Goal: Task Accomplishment & Management: Use online tool/utility

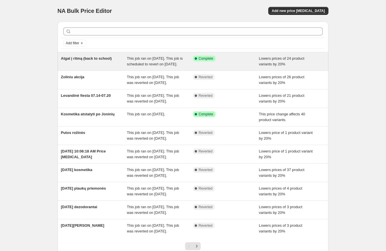
click at [165, 67] on div "This job ran on [DATE]. This job is scheduled to revert on [DATE]." at bounding box center [160, 61] width 66 height 11
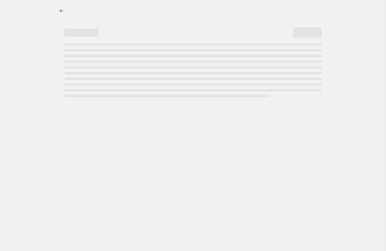
select select "percentage"
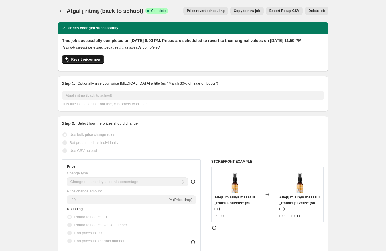
click at [85, 62] on span "Revert prices now" at bounding box center [85, 59] width 29 height 5
checkbox input "false"
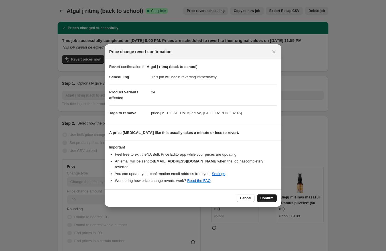
click at [273, 196] on span "Confirm" at bounding box center [266, 198] width 13 height 5
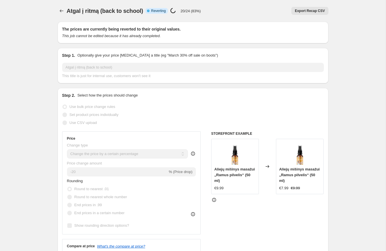
select select "percentage"
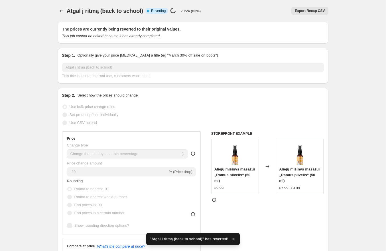
checkbox input "true"
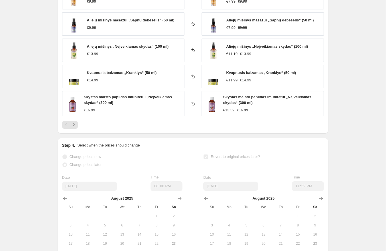
scroll to position [440, 0]
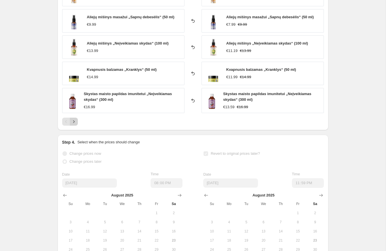
click at [76, 122] on button "Next" at bounding box center [74, 122] width 8 height 8
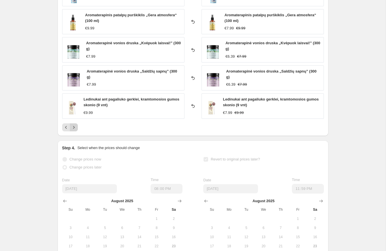
click at [75, 128] on icon "Next" at bounding box center [74, 127] width 6 height 6
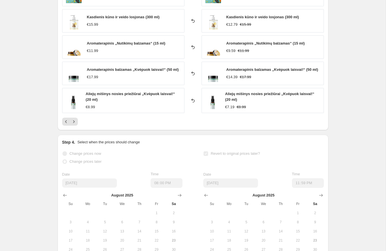
click at [75, 128] on div "PRICE CHANGE RECAP 24 product variants were affected by this price change: Žole…" at bounding box center [193, 46] width 271 height 167
click at [75, 124] on icon "Next" at bounding box center [74, 122] width 6 height 6
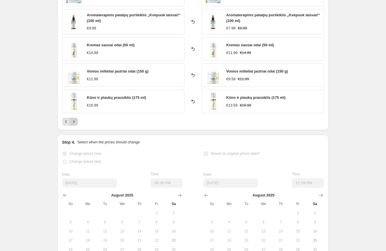
click at [75, 124] on icon "Next" at bounding box center [74, 122] width 6 height 6
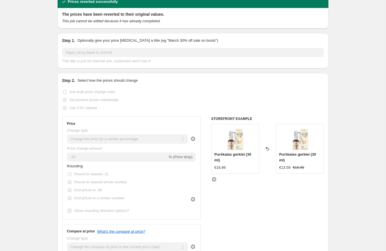
scroll to position [0, 0]
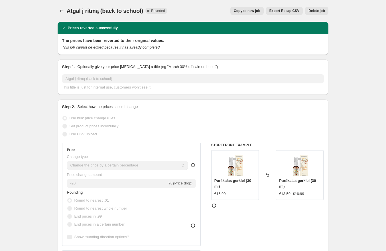
click at [244, 13] on button "Copy to new job" at bounding box center [247, 11] width 33 height 8
select select "percentage"
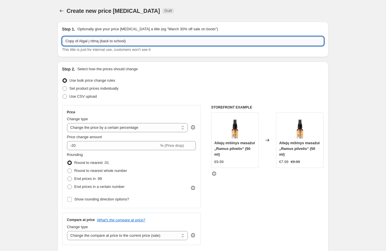
click at [79, 41] on input "Copy of Atgal į ritmą (back to school)" at bounding box center [193, 41] width 262 height 9
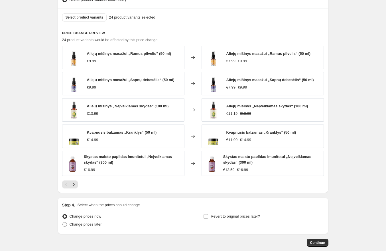
scroll to position [371, 0]
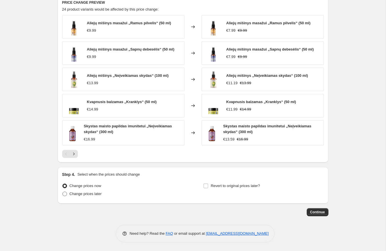
type input "Atgal į ritmą (back to school) (gera data)"
click at [94, 195] on span "Change prices later" at bounding box center [86, 193] width 32 height 4
click at [63, 192] on input "Change prices later" at bounding box center [62, 191] width 0 height 0
radio input "true"
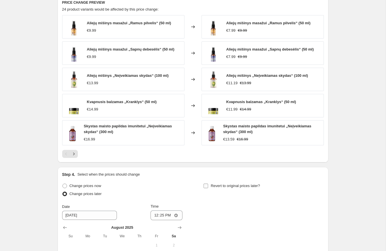
click at [214, 183] on span "Revert to original prices later?" at bounding box center [235, 185] width 49 height 4
click at [208, 183] on input "Revert to original prices later?" at bounding box center [206, 185] width 5 height 5
checkbox input "true"
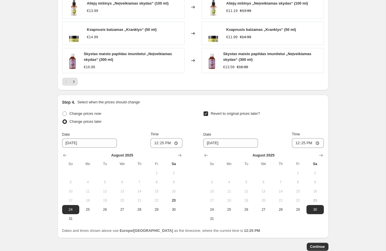
scroll to position [456, 0]
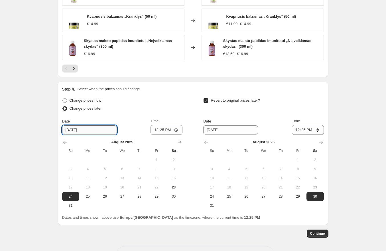
click at [93, 131] on input "[DATE]" at bounding box center [89, 129] width 55 height 9
click at [89, 197] on span "25" at bounding box center [88, 196] width 13 height 5
type input "[DATE]"
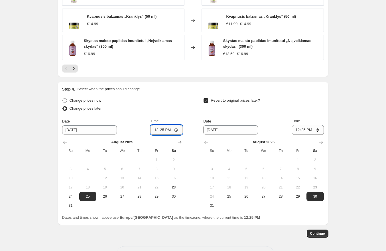
click at [167, 129] on input "12:25" at bounding box center [167, 130] width 32 height 10
click at [160, 130] on input "12:25" at bounding box center [167, 130] width 32 height 10
click at [168, 130] on input "00:25" at bounding box center [167, 130] width 32 height 10
type input "00:00"
click at [213, 202] on button "31" at bounding box center [211, 205] width 17 height 9
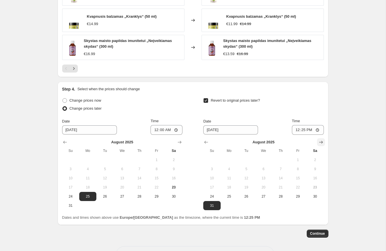
click at [319, 141] on icon "Show next month, September 2025" at bounding box center [321, 142] width 6 height 6
click at [230, 159] on span "1" at bounding box center [229, 159] width 13 height 5
type input "[DATE]"
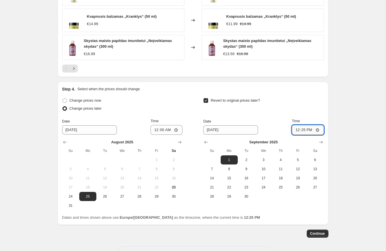
click at [304, 130] on input "12:25" at bounding box center [308, 130] width 32 height 10
type input "00:00"
click at [320, 233] on span "Continue" at bounding box center [317, 233] width 15 height 5
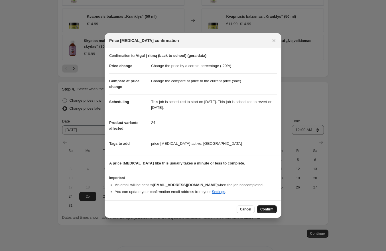
click at [267, 209] on span "Confirm" at bounding box center [266, 209] width 13 height 5
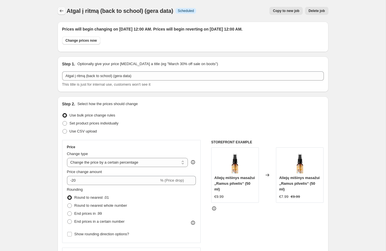
click at [60, 10] on icon "Price change jobs" at bounding box center [62, 11] width 6 height 6
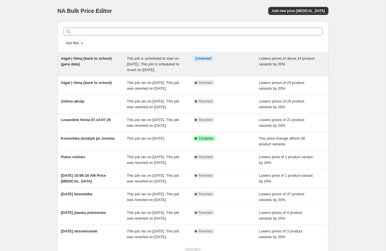
click at [164, 67] on div "This job is scheduled to start on [DATE]. This job is scheduled to revert on [D…" at bounding box center [160, 64] width 66 height 17
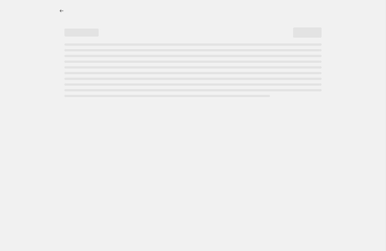
select select "percentage"
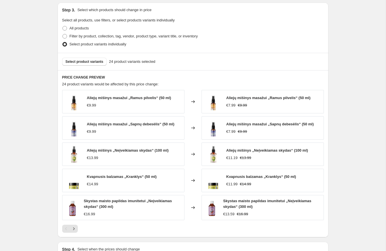
scroll to position [512, 0]
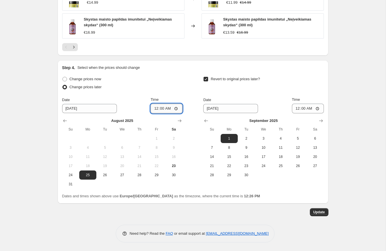
click at [163, 110] on input "00:00" at bounding box center [167, 109] width 32 height 10
type input "08:00"
click at [319, 211] on span "Update" at bounding box center [320, 212] width 12 height 5
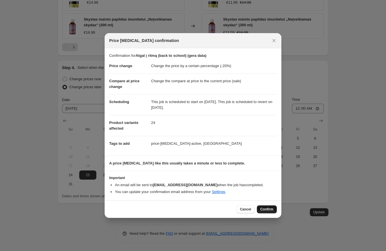
click at [268, 210] on span "Confirm" at bounding box center [266, 209] width 13 height 5
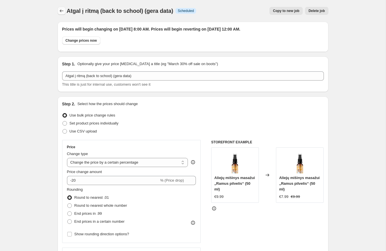
click at [61, 9] on icon "Price change jobs" at bounding box center [62, 11] width 6 height 6
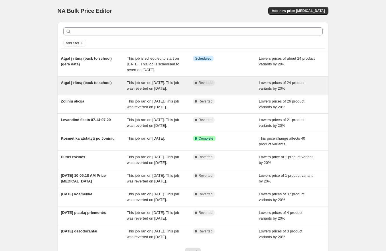
click at [119, 91] on div "Atgal į ritmą (back to school)" at bounding box center [94, 85] width 66 height 11
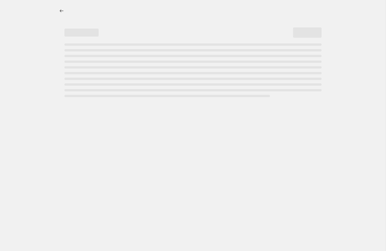
select select "percentage"
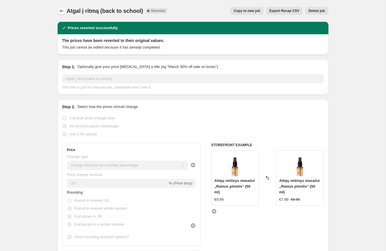
click at [62, 10] on icon "Price change jobs" at bounding box center [62, 11] width 6 height 6
